Goal: Navigation & Orientation: Go to known website

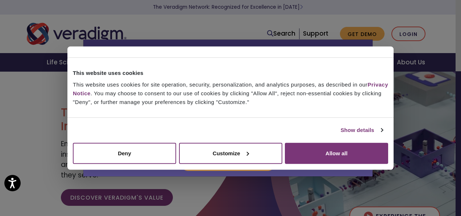
click at [407, 30] on div "Allscripts is now Veradigm Allscripts transitioned its solutions to the Veradig…" at bounding box center [230, 108] width 461 height 216
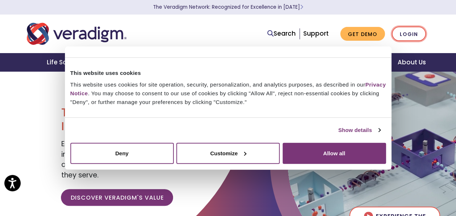
click at [410, 32] on link "Login" at bounding box center [409, 33] width 34 height 15
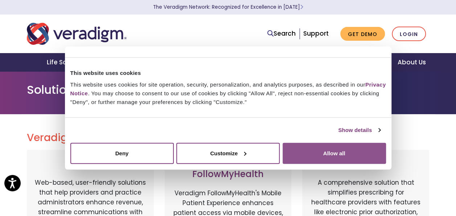
click at [327, 149] on button "Allow all" at bounding box center [334, 152] width 103 height 21
